Goal: Information Seeking & Learning: Understand process/instructions

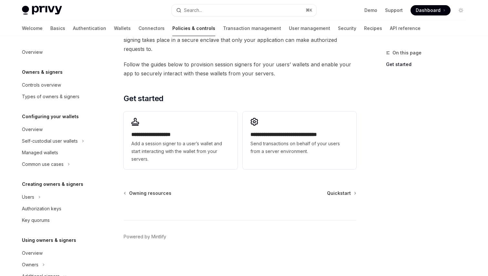
scroll to position [20, 0]
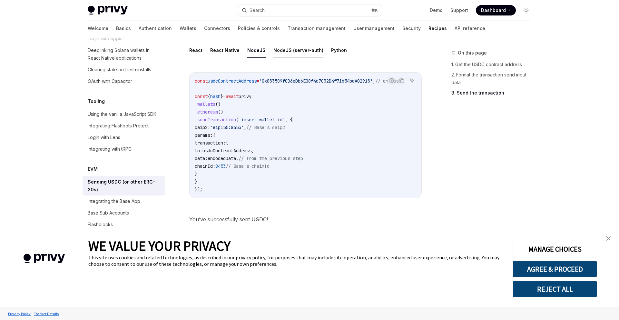
click at [286, 55] on button "NodeJS (server-auth)" at bounding box center [299, 50] width 50 height 15
type textarea "*"
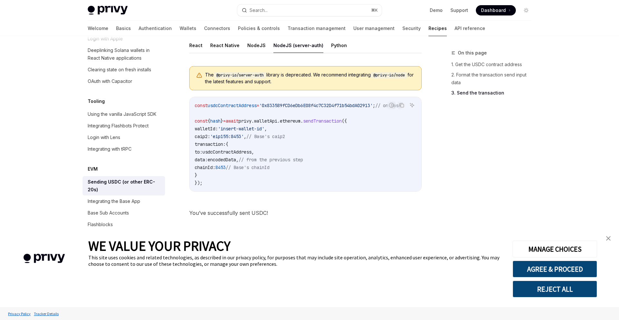
scroll to position [543, 0]
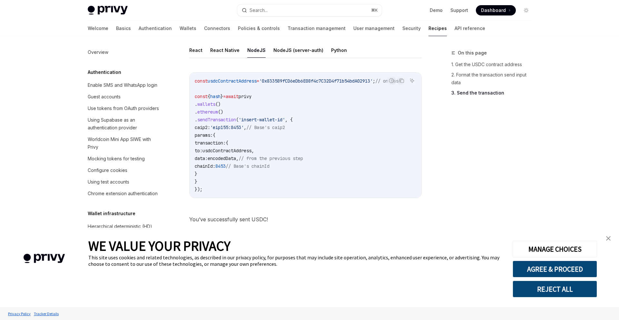
scroll to position [792, 0]
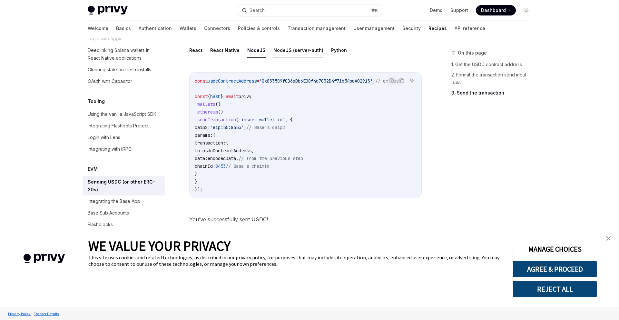
click at [286, 43] on button "NodeJS (server-auth)" at bounding box center [299, 50] width 50 height 15
type textarea "*"
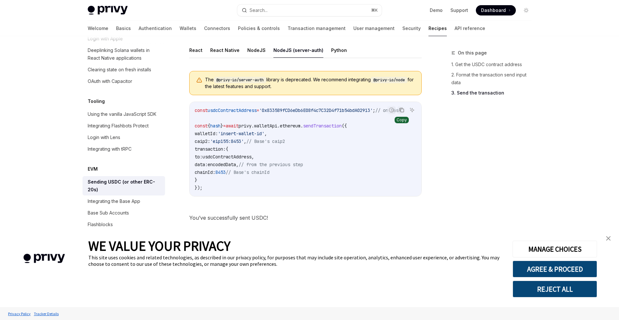
click at [401, 110] on icon "Copy the contents from the code block" at bounding box center [402, 110] width 3 height 3
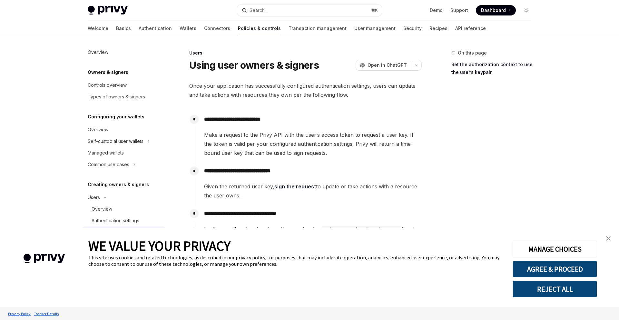
scroll to position [305, 0]
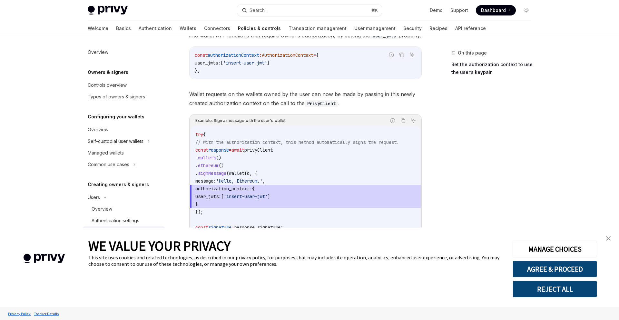
click at [609, 239] on img "close banner" at bounding box center [608, 238] width 5 height 5
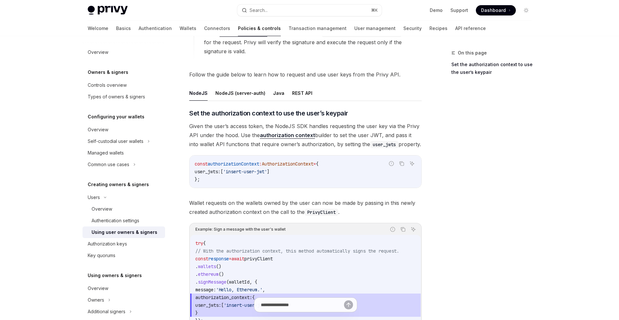
scroll to position [223, 0]
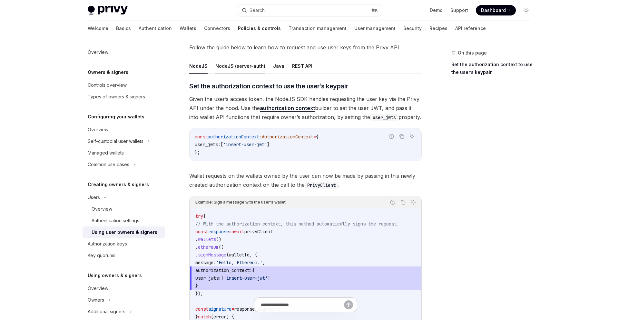
click at [239, 67] on button "NodeJS (server-auth)" at bounding box center [240, 65] width 50 height 15
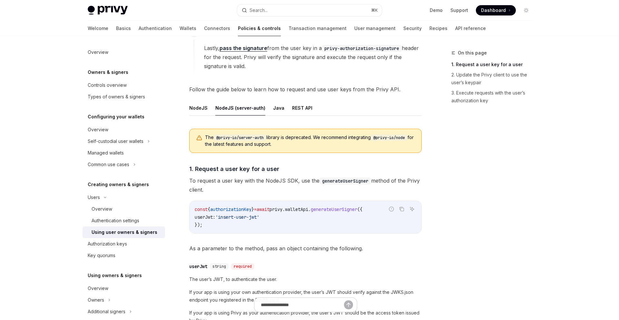
scroll to position [182, 0]
click at [203, 110] on button "NodeJS" at bounding box center [198, 107] width 18 height 15
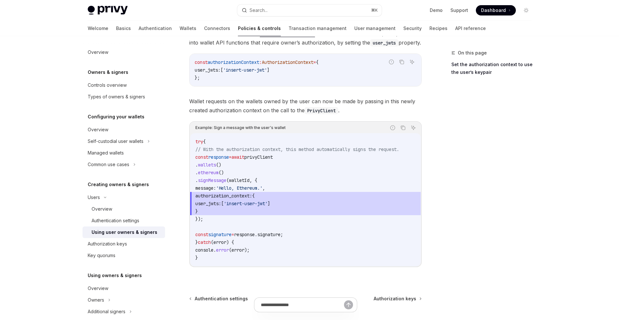
scroll to position [298, 0]
click at [264, 204] on span "'insert-user-jwt'" at bounding box center [246, 203] width 44 height 6
drag, startPoint x: 211, startPoint y: 195, endPoint x: 219, endPoint y: 208, distance: 14.8
click at [219, 208] on code "try { // With the authorization context, this method automatically signs the re…" at bounding box center [305, 199] width 220 height 124
copy code "authorization_context: { user_jwts: [ 'insert-user-jwt' ] }"
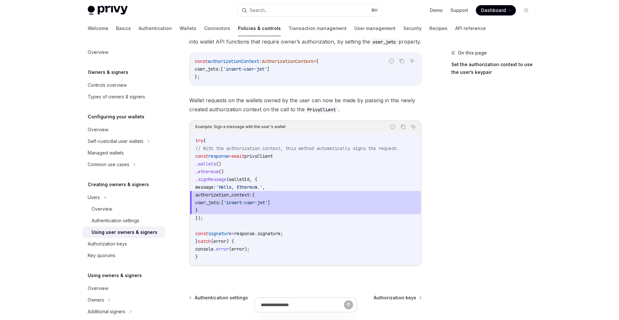
copy code "authorization_context: { user_jwts: [ 'insert-user-jwt' ] }"
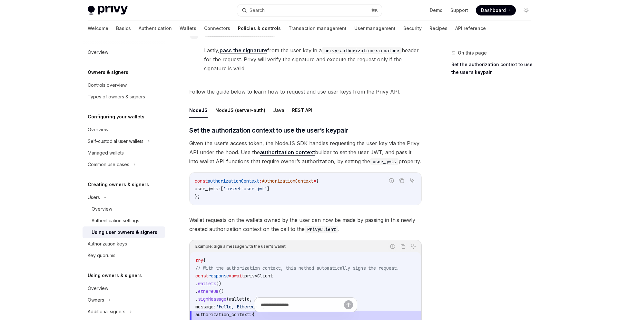
scroll to position [176, 0]
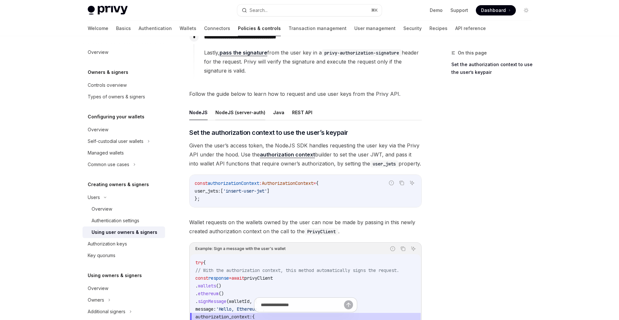
click at [241, 115] on button "NodeJS (server-auth)" at bounding box center [240, 112] width 50 height 15
type textarea "*"
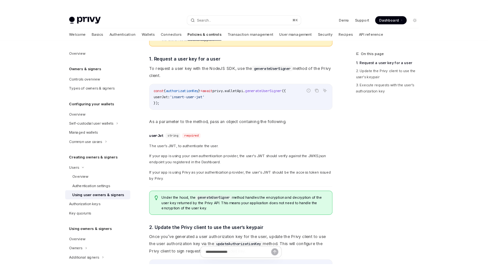
scroll to position [270, 0]
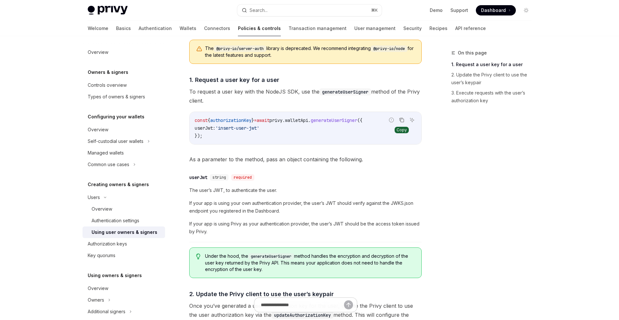
click at [403, 119] on icon "Copy the contents from the code block" at bounding box center [401, 119] width 5 height 5
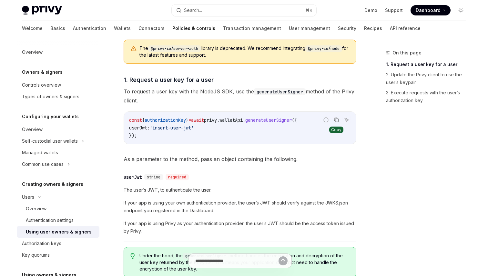
click at [336, 118] on icon "Copy the contents from the code block" at bounding box center [336, 119] width 5 height 5
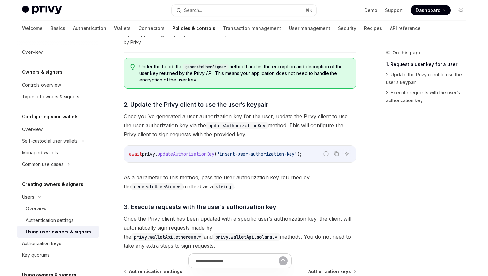
scroll to position [463, 0]
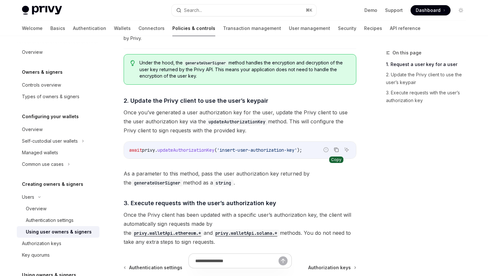
click at [336, 150] on icon "Copy the contents from the code block" at bounding box center [336, 149] width 5 height 5
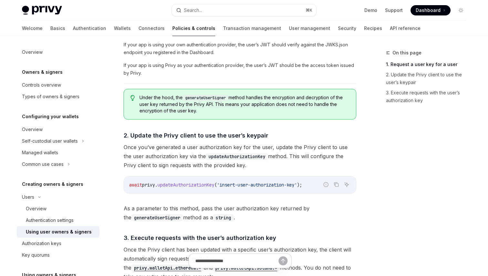
scroll to position [429, 0]
click at [219, 55] on span "If your app is using your own authentication provider, the user’s JWT should ve…" at bounding box center [240, 48] width 233 height 15
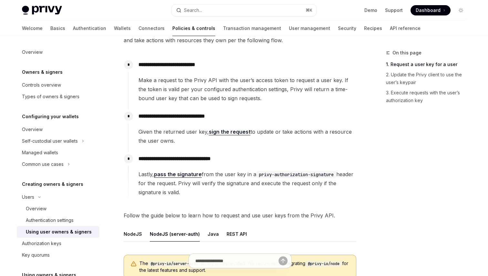
scroll to position [0, 0]
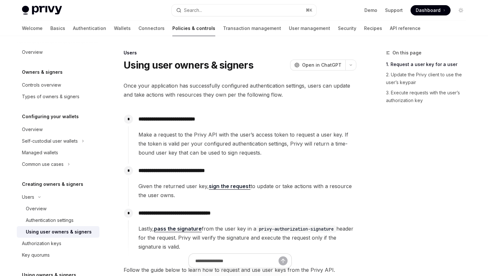
click at [239, 126] on div "**********" at bounding box center [242, 134] width 228 height 45
click at [70, 162] on div "Common use cases" at bounding box center [58, 165] width 83 height 12
type textarea "*"
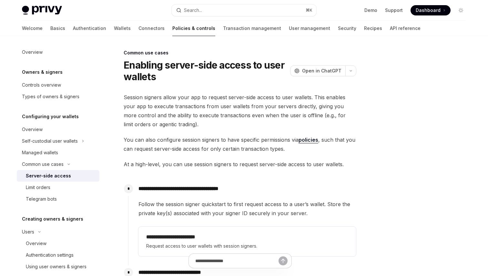
click at [223, 129] on div "**********" at bounding box center [240, 241] width 233 height 297
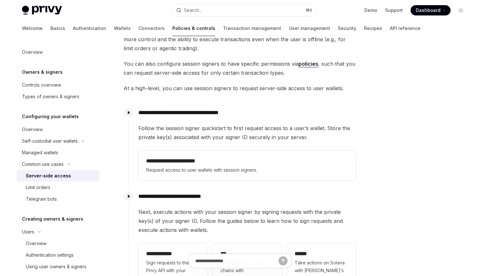
scroll to position [81, 0]
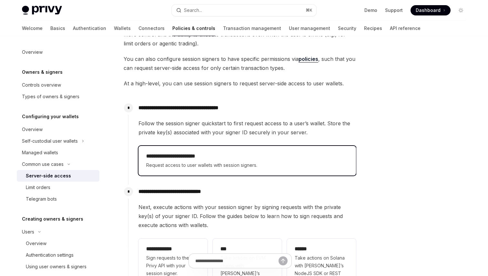
click at [240, 167] on span "Request access to user wallets with session signers." at bounding box center [247, 166] width 202 height 8
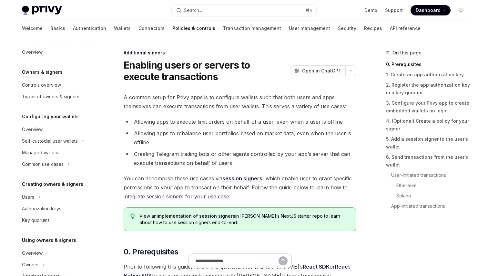
type textarea "*"
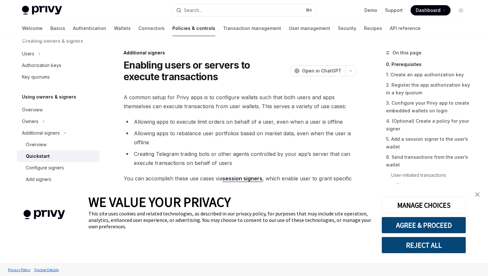
click at [480, 192] on link "close banner" at bounding box center [477, 194] width 13 height 13
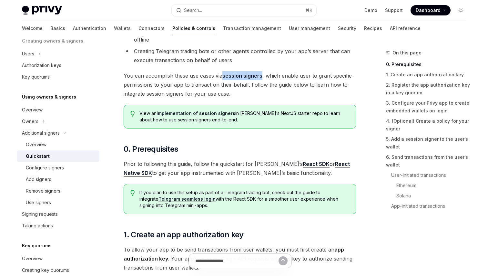
scroll to position [122, 0]
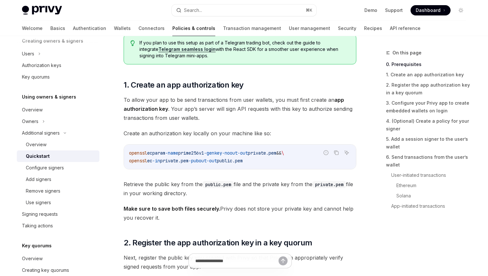
scroll to position [254, 0]
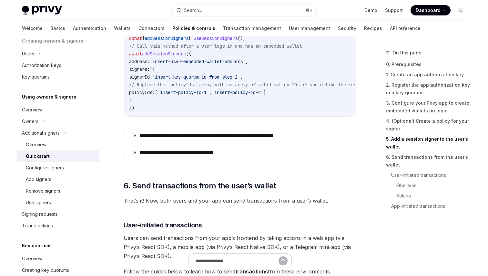
scroll to position [1150, 0]
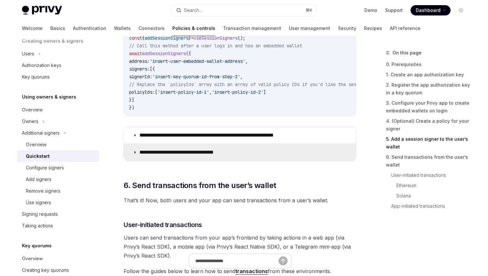
click at [263, 155] on summary "**********" at bounding box center [240, 152] width 232 height 17
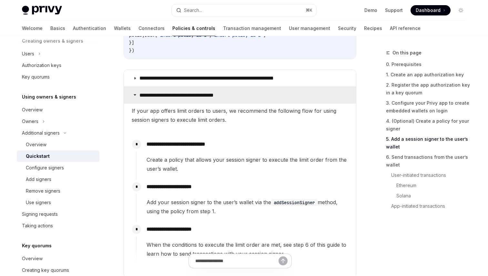
scroll to position [1214, 0]
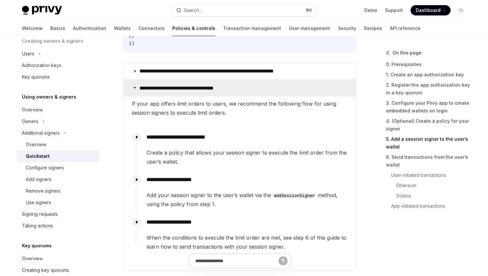
click at [274, 87] on summary "**********" at bounding box center [240, 88] width 232 height 17
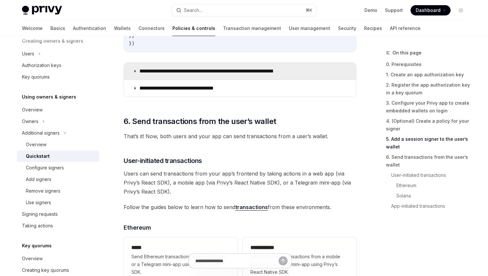
click at [305, 75] on p "**********" at bounding box center [222, 71] width 166 height 6
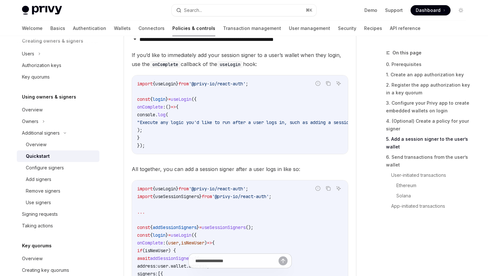
scroll to position [1192, 0]
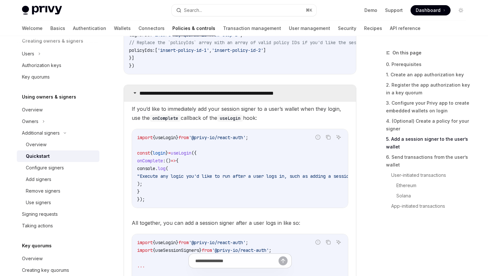
click at [277, 96] on p "**********" at bounding box center [222, 93] width 166 height 6
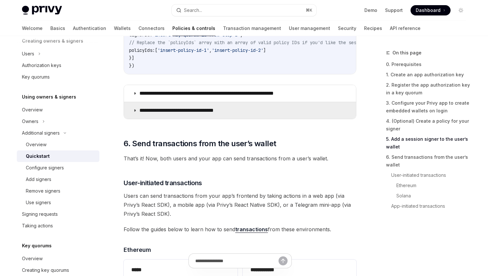
click at [269, 111] on summary "**********" at bounding box center [240, 110] width 232 height 17
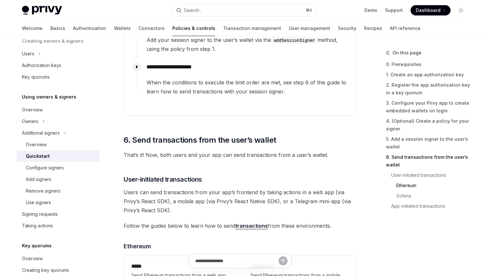
scroll to position [1362, 0]
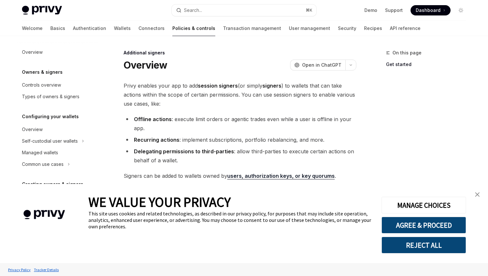
type textarea "*"
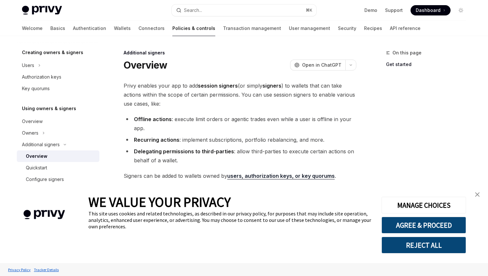
click at [476, 193] on img "close banner" at bounding box center [477, 195] width 5 height 5
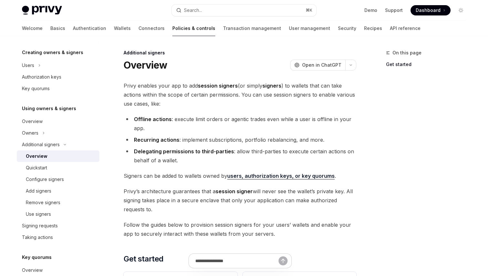
click at [252, 75] on div "**********" at bounding box center [179, 243] width 356 height 388
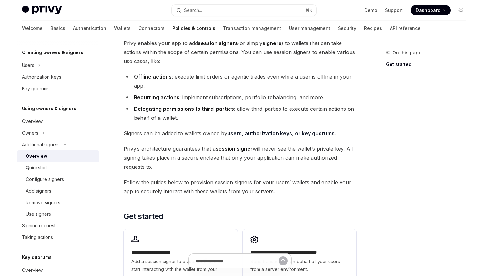
scroll to position [42, 0]
click at [252, 75] on li "Offline actions : execute limit orders or agentic trades even while a user is o…" at bounding box center [240, 82] width 233 height 18
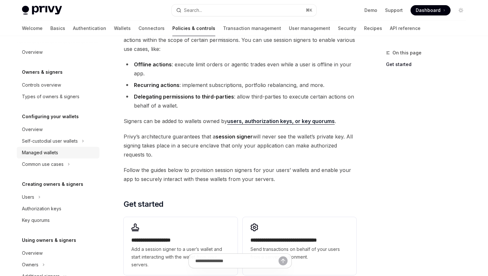
scroll to position [56, 0]
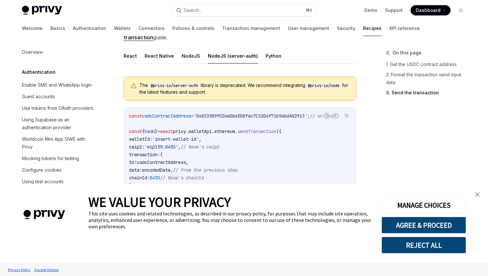
scroll to position [792, 0]
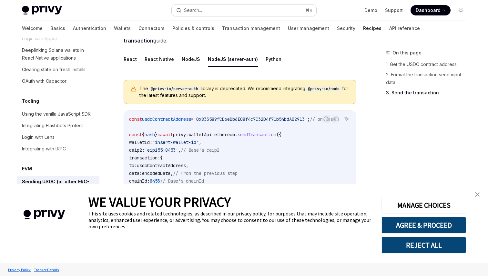
click at [209, 13] on button "Search... ⌘ K" at bounding box center [244, 11] width 145 height 12
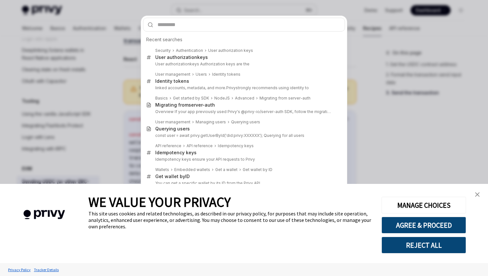
type input "**********"
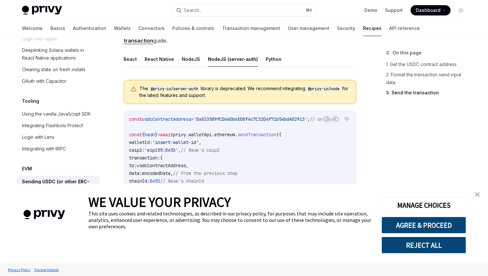
type textarea "*"
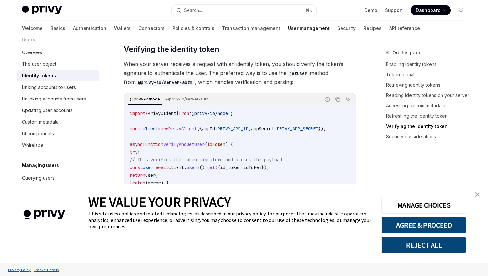
click at [478, 196] on img "close banner" at bounding box center [477, 195] width 5 height 5
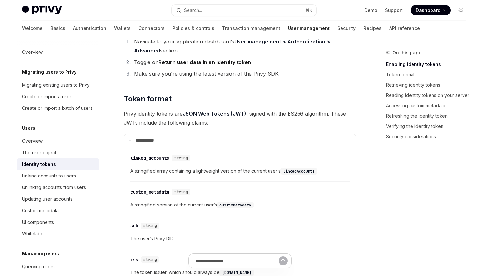
scroll to position [0, 0]
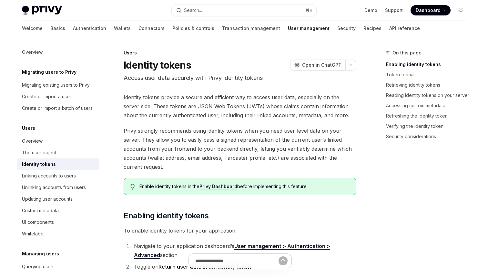
click at [236, 132] on span "Privy strongly recommends using identity tokens when you need user-level data o…" at bounding box center [240, 148] width 233 height 45
click at [226, 187] on link "Privy Dashboard" at bounding box center [218, 187] width 38 height 6
click at [243, 15] on button "Search... ⌘ K" at bounding box center [244, 11] width 145 height 12
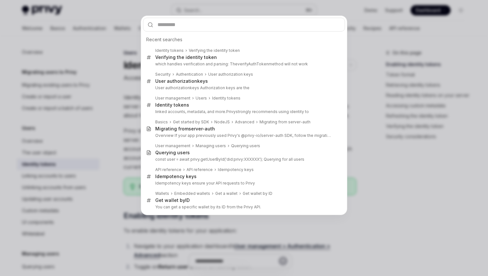
type input "**********"
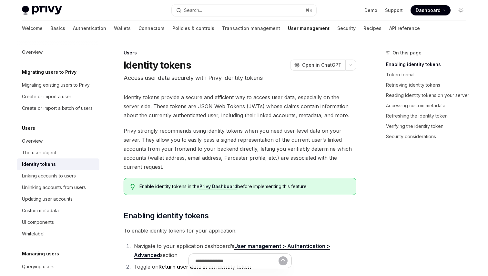
type textarea "*"
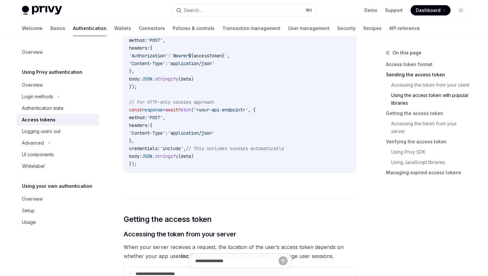
scroll to position [633, 0]
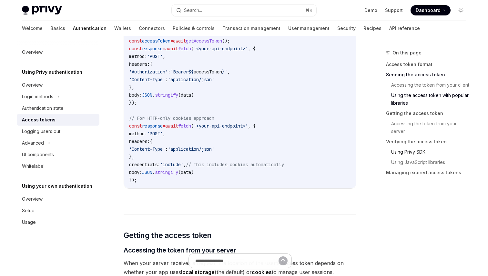
click at [402, 150] on link "Using Privy SDK" at bounding box center [431, 152] width 80 height 10
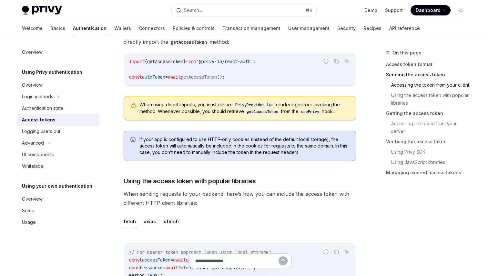
scroll to position [389, 0]
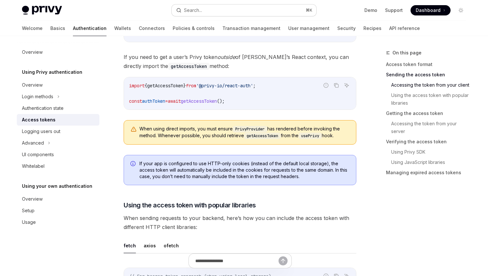
click at [196, 14] on div "Search..." at bounding box center [193, 10] width 18 height 8
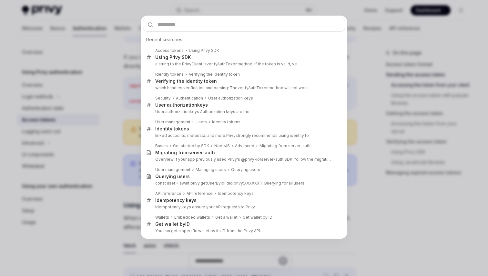
type input "**********"
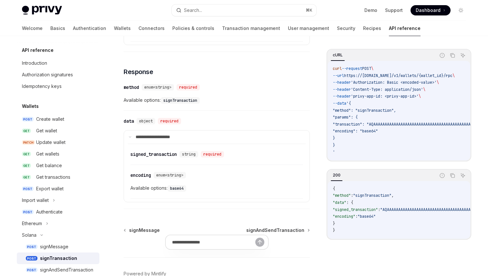
type textarea "*"
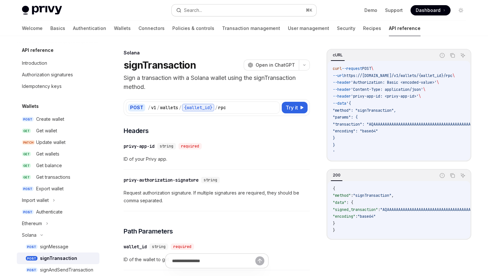
click at [206, 5] on button "Search... ⌘ K" at bounding box center [244, 11] width 145 height 12
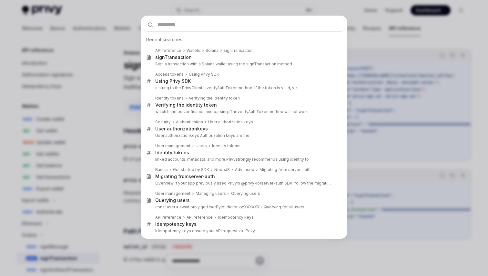
type input "**********"
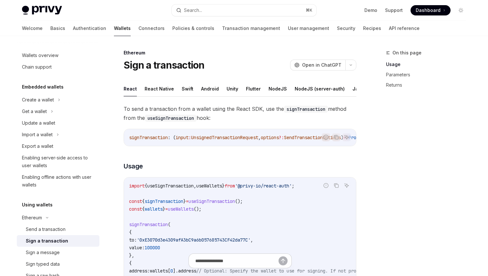
scroll to position [36, 0]
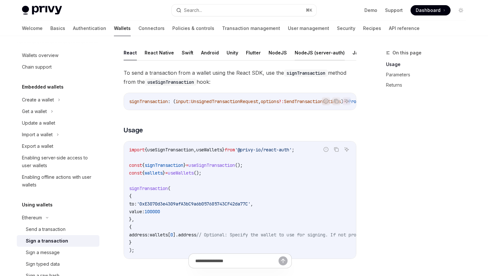
click at [303, 55] on button "NodeJS (server-auth)" at bounding box center [320, 52] width 50 height 15
type textarea "*"
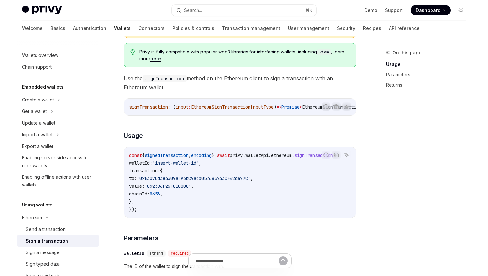
scroll to position [97, 0]
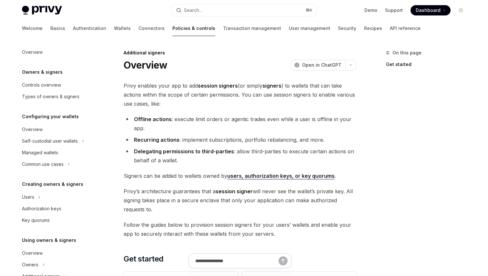
scroll to position [56, 0]
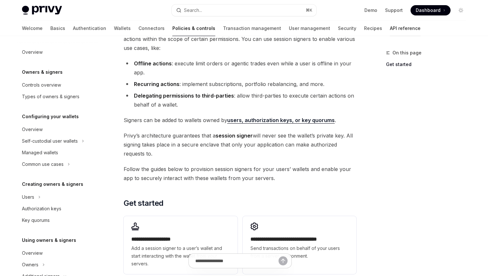
click at [390, 33] on link "API reference" at bounding box center [405, 28] width 31 height 15
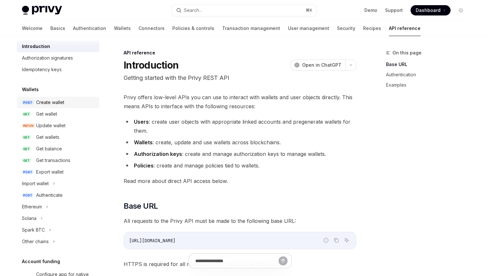
scroll to position [17, 0]
click at [67, 115] on div "Get wallet" at bounding box center [65, 114] width 59 height 8
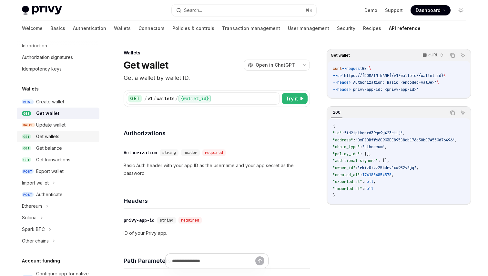
click at [63, 134] on div "Get wallets" at bounding box center [65, 137] width 59 height 8
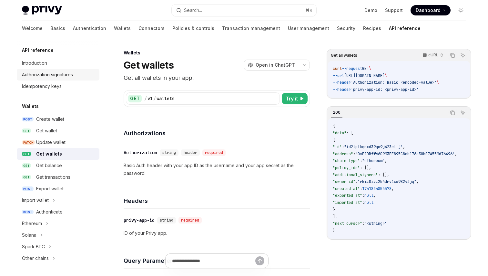
click at [67, 80] on link "Authorization signatures" at bounding box center [58, 75] width 83 height 12
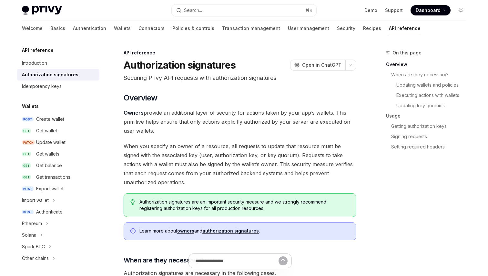
click at [65, 70] on link "Authorization signatures" at bounding box center [58, 75] width 83 height 12
click at [60, 87] on div "Idempotency keys" at bounding box center [42, 87] width 40 height 8
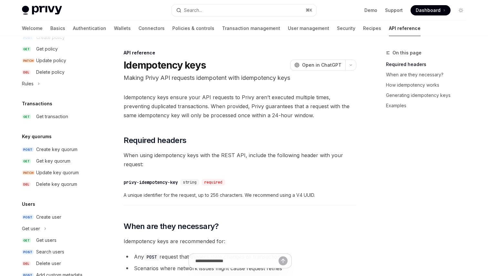
scroll to position [402, 0]
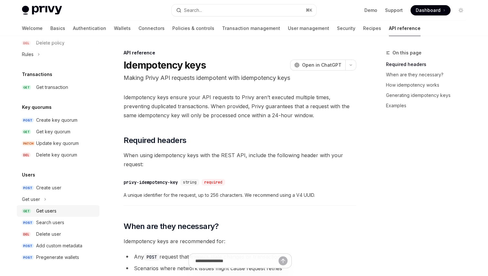
click at [53, 209] on div "Get users" at bounding box center [46, 211] width 20 height 8
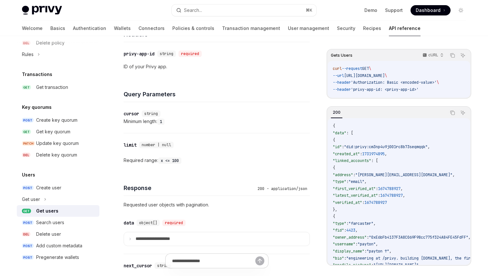
scroll to position [166, 0]
click at [45, 198] on icon at bounding box center [45, 200] width 3 height 8
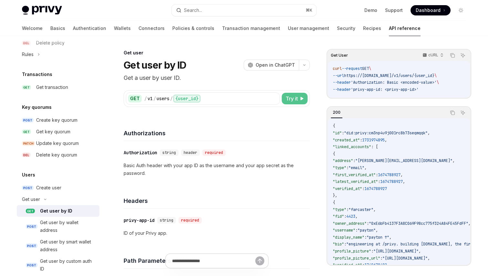
click at [299, 96] on button "Try it" at bounding box center [295, 99] width 26 height 12
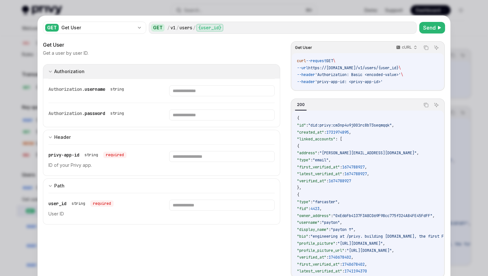
click at [215, 70] on button "Authorization appSecretAuth" at bounding box center [161, 71] width 237 height 15
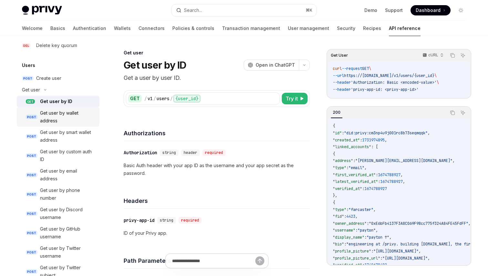
scroll to position [510, 0]
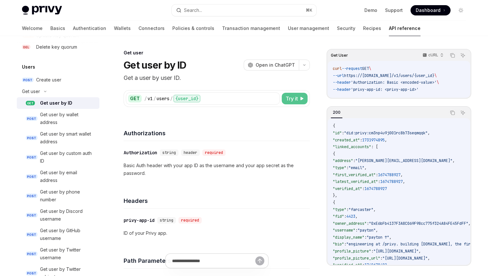
click at [290, 100] on span "Try it" at bounding box center [291, 99] width 12 height 8
type textarea "*"
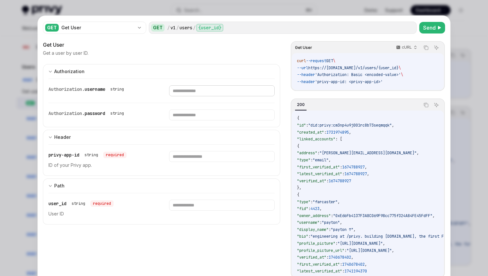
click at [249, 91] on input "text" at bounding box center [221, 90] width 105 height 11
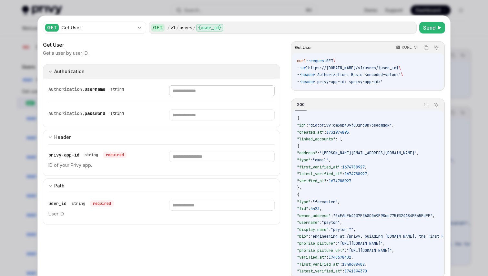
paste input "**********"
type input "**********"
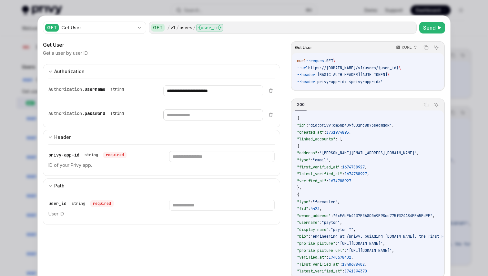
click at [188, 116] on input "text" at bounding box center [212, 115] width 99 height 11
paste input "**********"
type input "**********"
click at [183, 154] on input "text" at bounding box center [221, 156] width 105 height 11
paste input "**********"
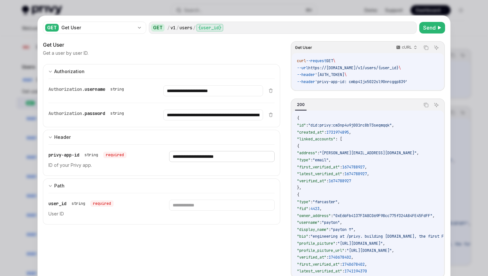
type input "**********"
click at [195, 206] on input "text" at bounding box center [221, 205] width 105 height 11
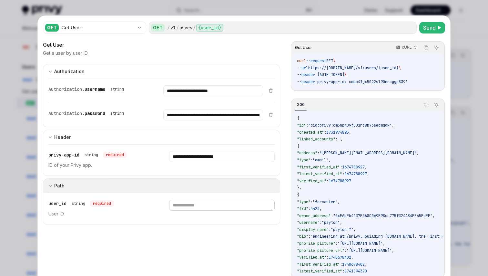
paste input "**********"
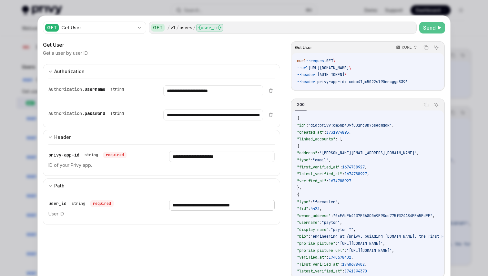
type input "**********"
click at [428, 31] on span "Send" at bounding box center [429, 28] width 13 height 8
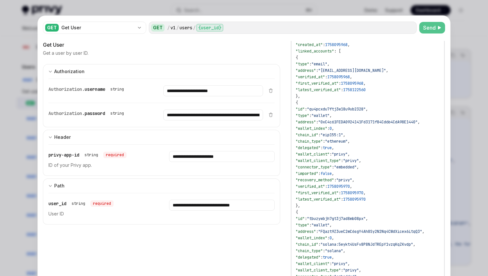
scroll to position [26, 0]
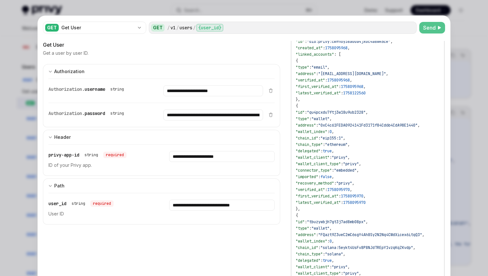
type textarea "*"
